Goal: Find specific page/section: Find specific page/section

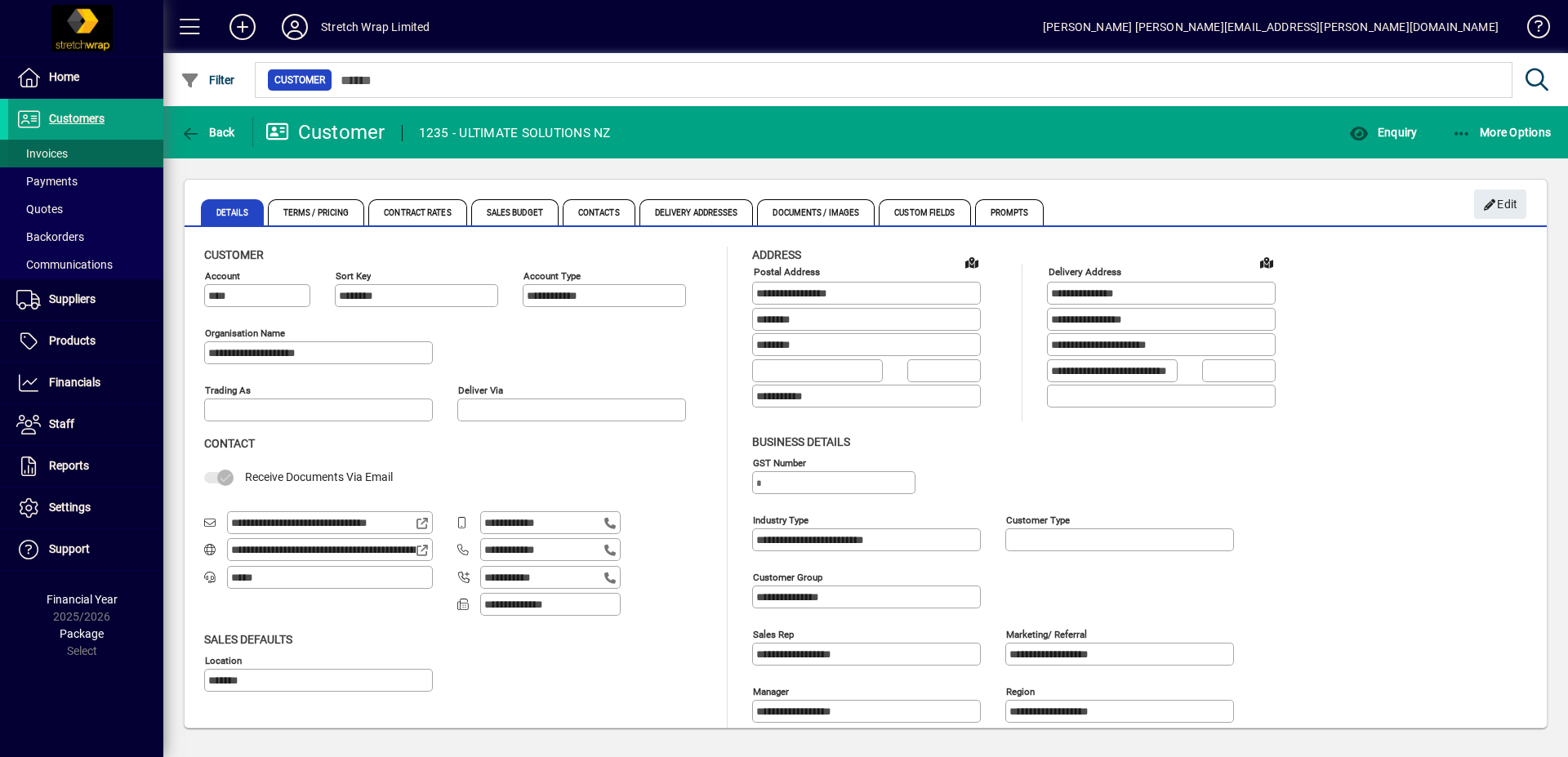
click at [44, 152] on span "Invoices" at bounding box center [42, 153] width 51 height 13
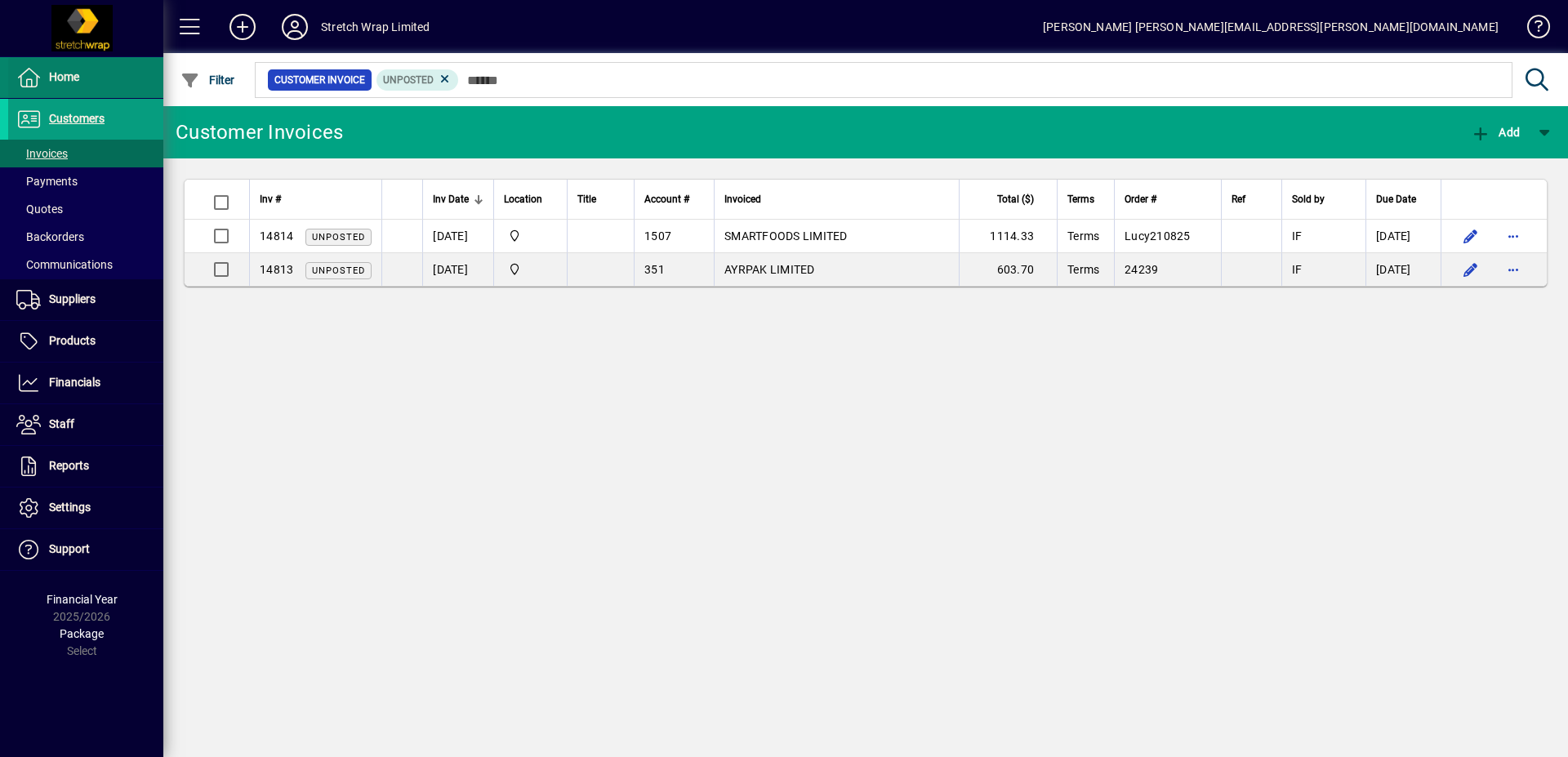
click at [58, 72] on span "Home" at bounding box center [64, 76] width 30 height 13
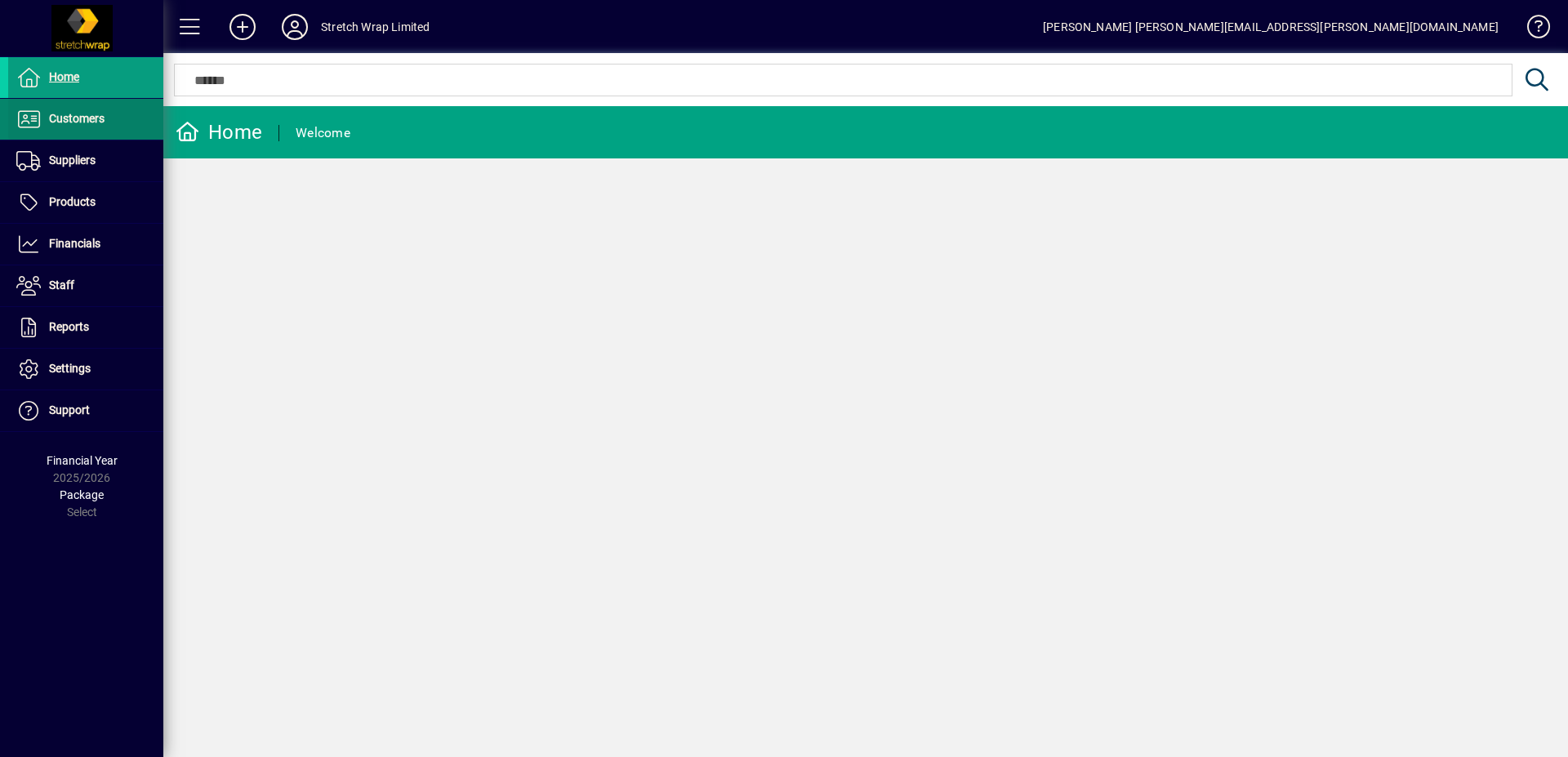
click at [49, 126] on span "Customers" at bounding box center [56, 119] width 96 height 19
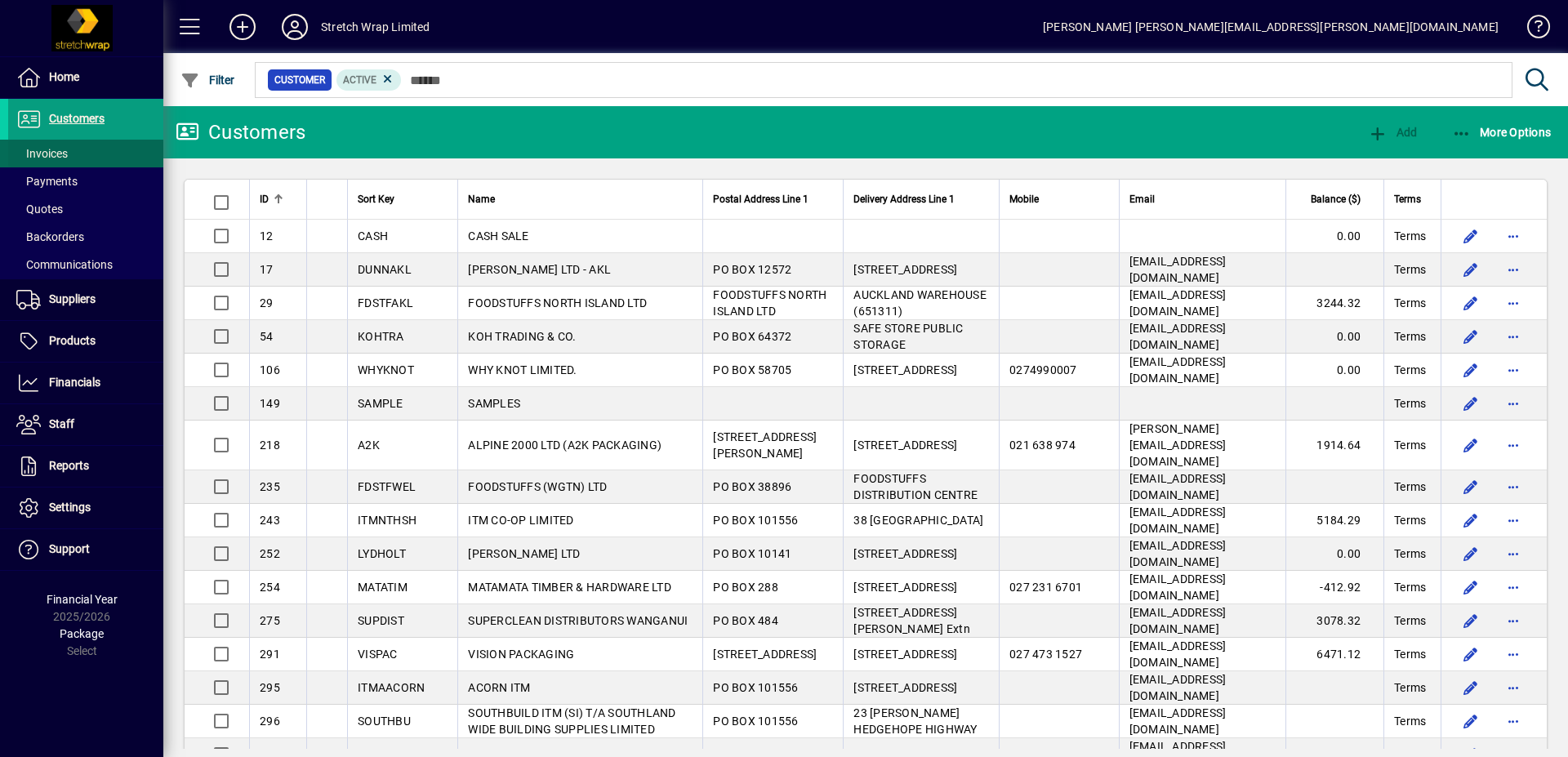
click at [62, 149] on span "Invoices" at bounding box center [42, 153] width 51 height 13
